Goal: Transaction & Acquisition: Purchase product/service

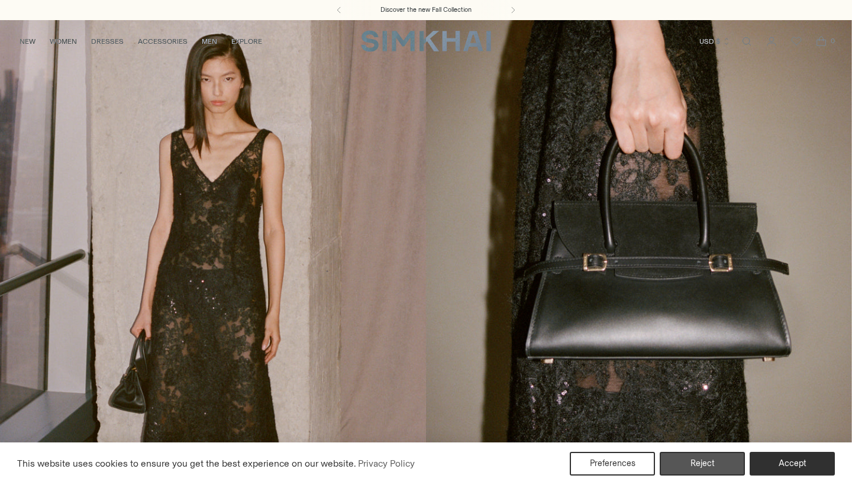
click at [717, 466] on button "Reject" at bounding box center [702, 464] width 85 height 24
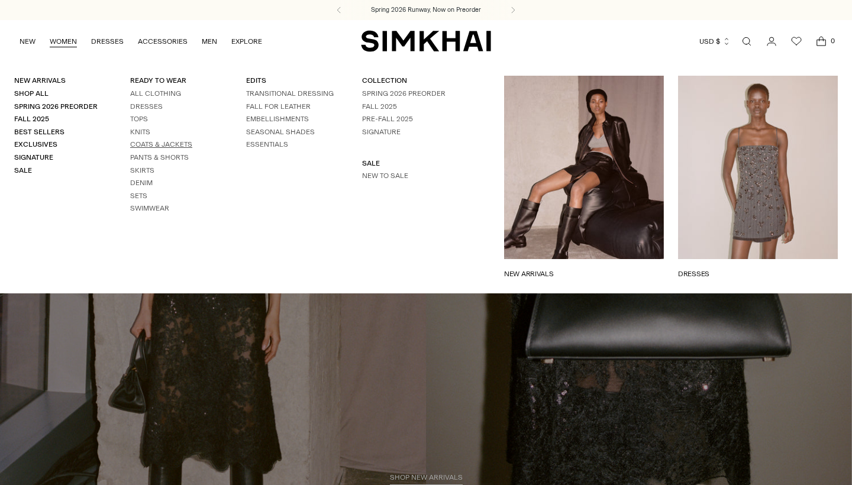
click at [149, 141] on link "Coats & Jackets" at bounding box center [161, 144] width 62 height 8
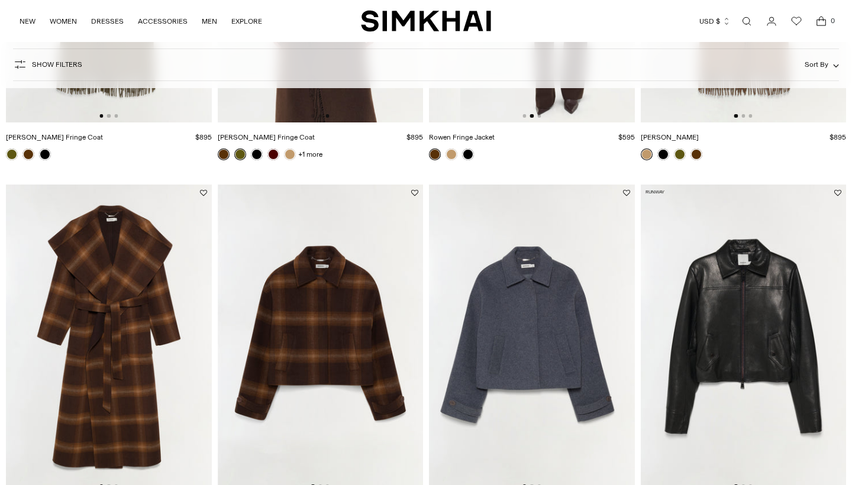
scroll to position [405, 0]
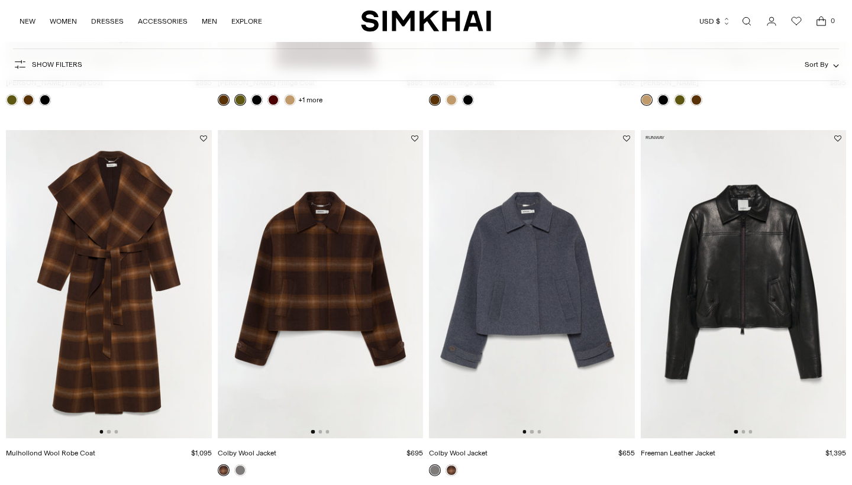
click at [306, 284] on img at bounding box center [321, 284] width 206 height 308
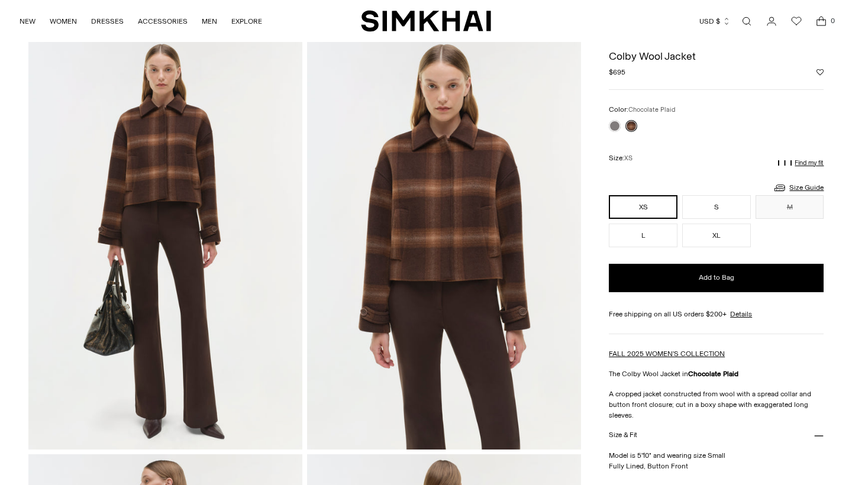
scroll to position [41, 0]
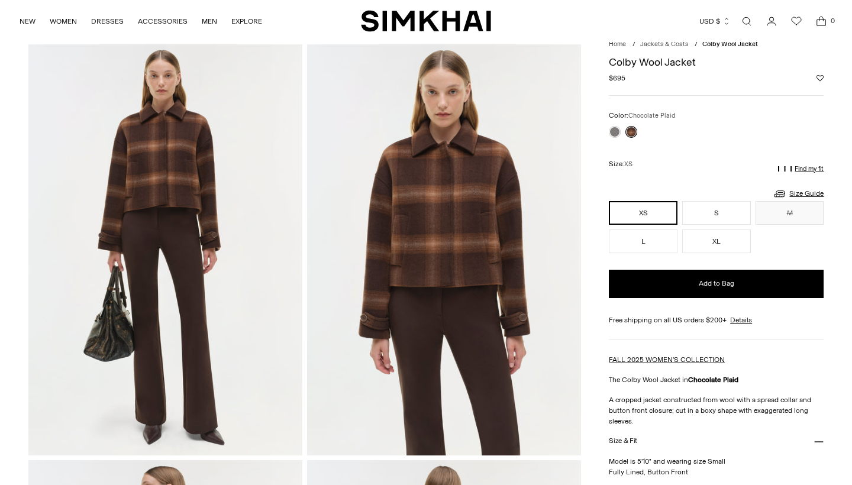
click at [155, 172] on img at bounding box center [165, 249] width 274 height 411
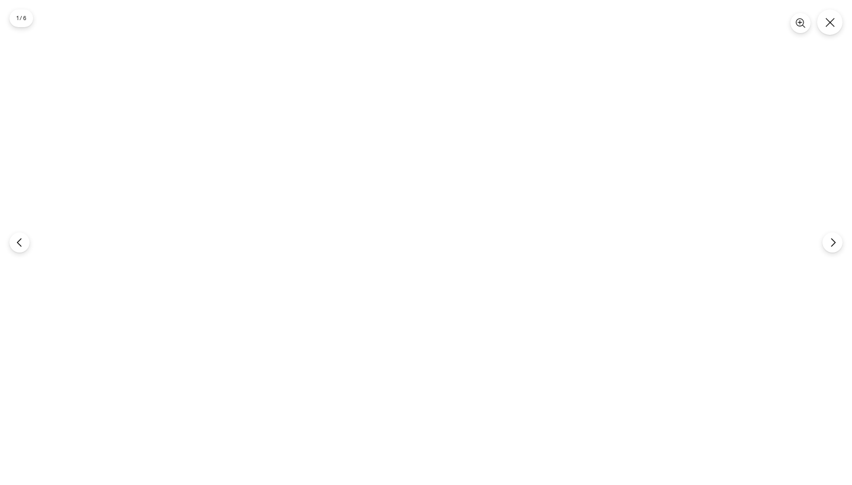
click at [437, 140] on img at bounding box center [426, 243] width 324 height 486
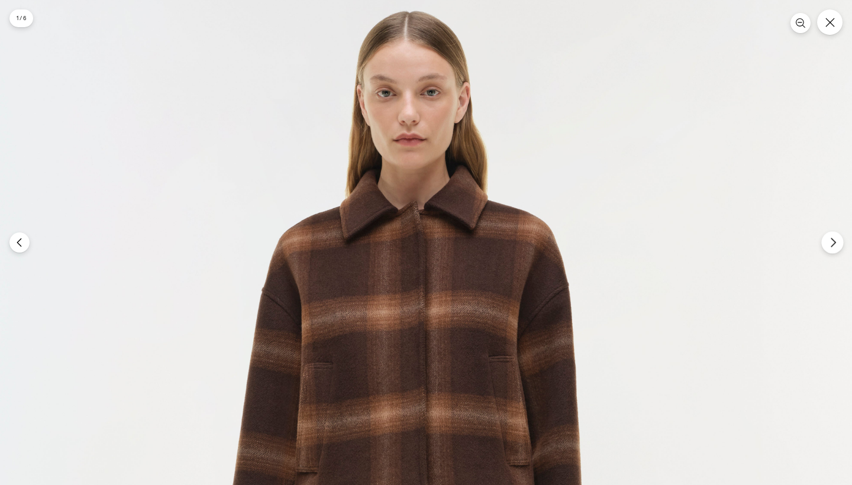
click at [832, 245] on icon "Next" at bounding box center [832, 242] width 4 height 9
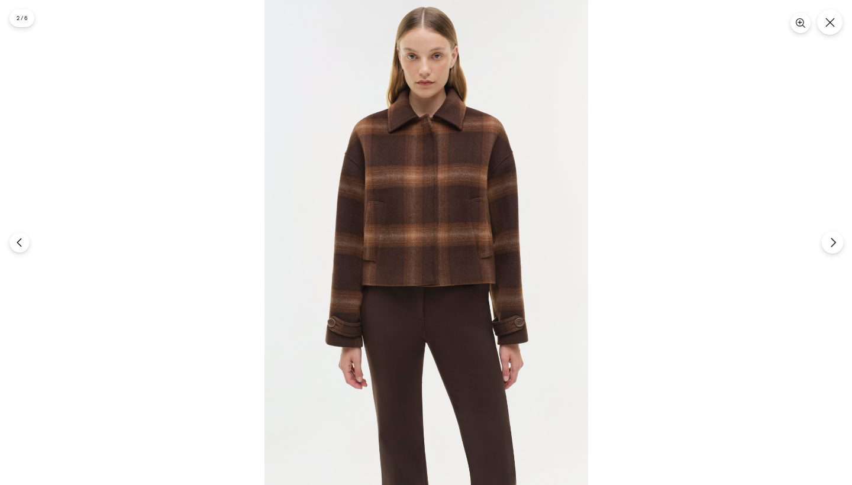
click at [832, 245] on icon "Next" at bounding box center [832, 242] width 4 height 9
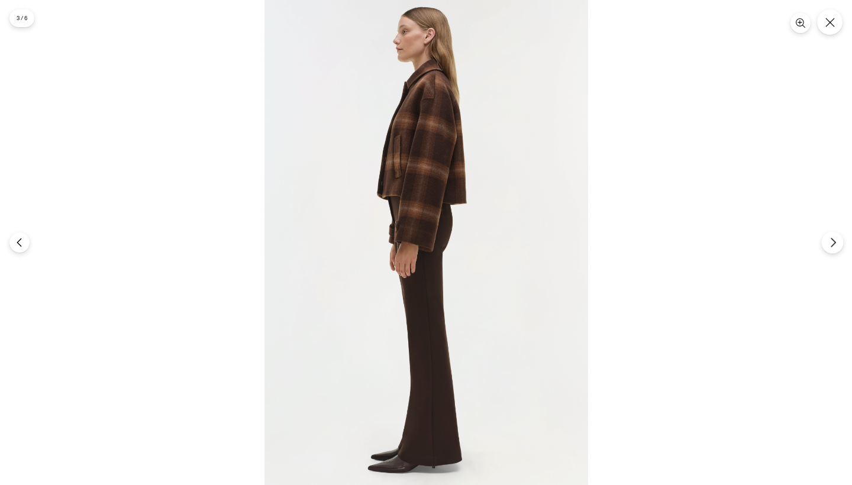
click at [832, 245] on icon "Next" at bounding box center [832, 242] width 4 height 9
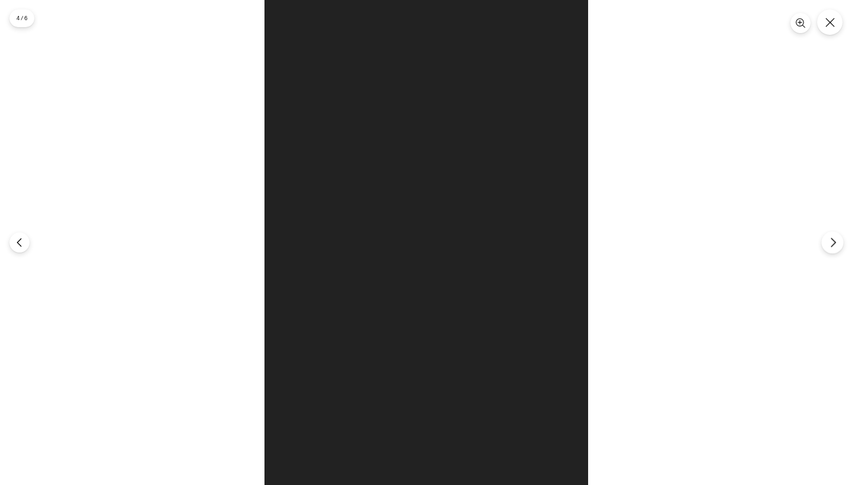
click at [832, 245] on icon "Next" at bounding box center [832, 242] width 4 height 9
click at [831, 248] on button "Next" at bounding box center [832, 242] width 22 height 22
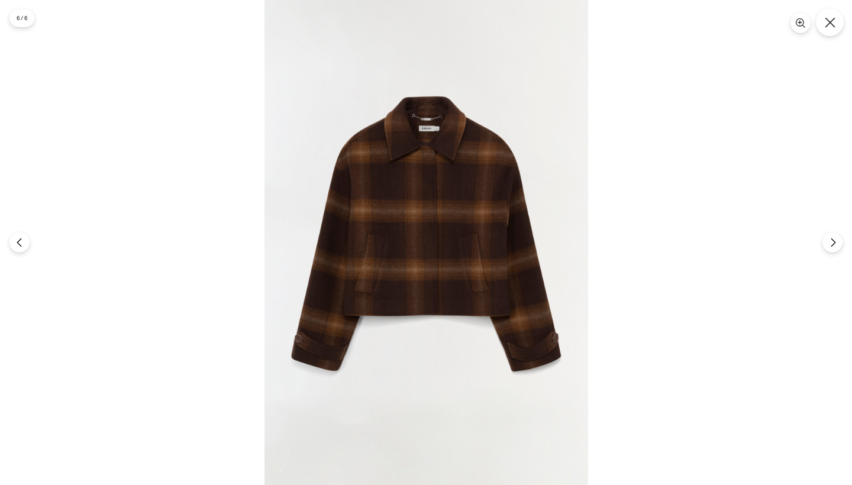
click at [833, 24] on icon "Close" at bounding box center [830, 22] width 11 height 11
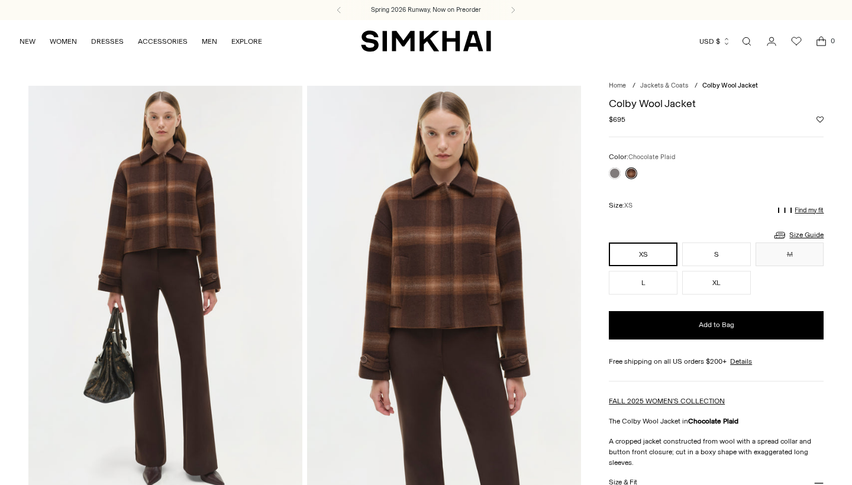
scroll to position [0, 0]
